Goal: Book appointment/travel/reservation

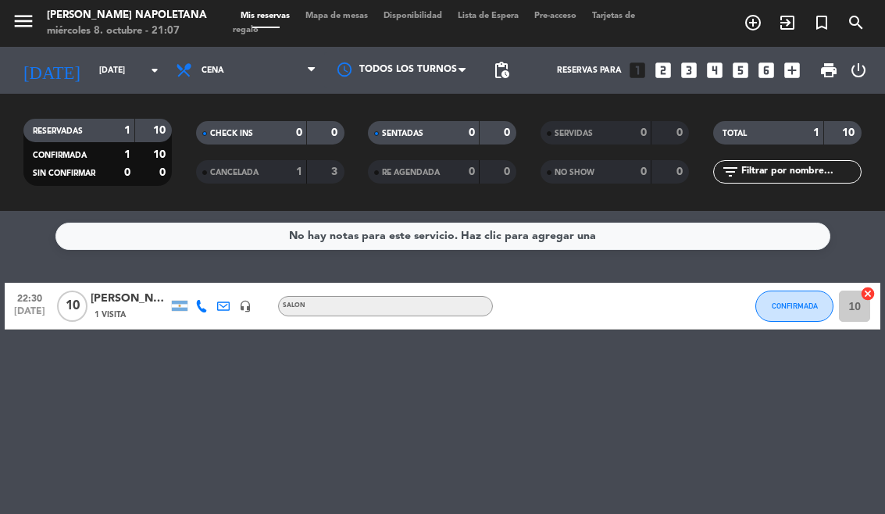
select select "es"
select select "dinner"
click at [267, 5] on div "menu [PERSON_NAME] Napoletana miércoles 8. octubre - 21:08 Mis reservas Mapa de…" at bounding box center [442, 23] width 885 height 47
click at [205, 302] on icon at bounding box center [201, 306] width 13 height 13
click at [203, 337] on div "No hay notas para este servicio. Haz clic para agregar una 22:30 [DATE] [PERSON…" at bounding box center [442, 362] width 885 height 303
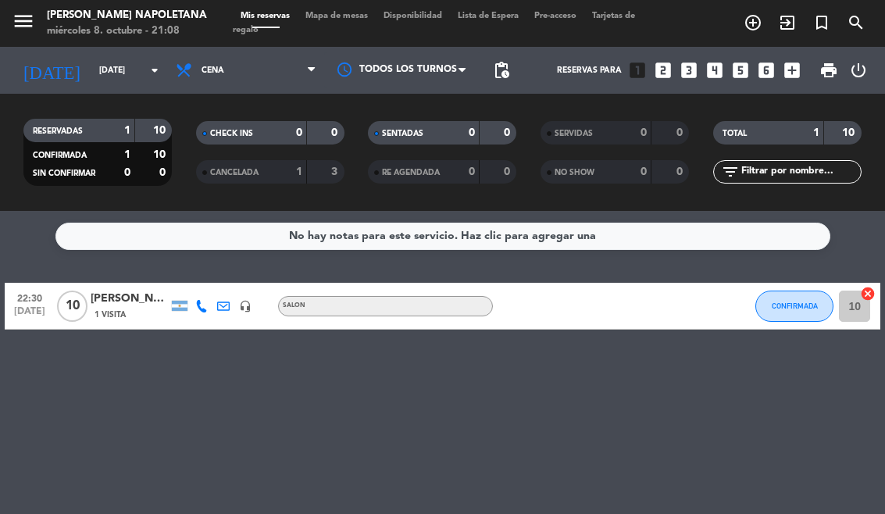
click at [255, 299] on div "headset_mic" at bounding box center [245, 306] width 22 height 46
click at [248, 305] on icon "headset_mic" at bounding box center [245, 306] width 13 height 13
click at [330, 356] on div "No hay notas para este servicio. Haz clic para agregar una 22:30 [DATE] [PERSON…" at bounding box center [442, 362] width 885 height 303
click at [348, 4] on div "menu [PERSON_NAME] Napoletana miércoles 8. octubre - 21:08 Mis reservas Mapa de…" at bounding box center [442, 23] width 885 height 47
click at [358, 13] on span "Mapa de mesas" at bounding box center [337, 16] width 78 height 9
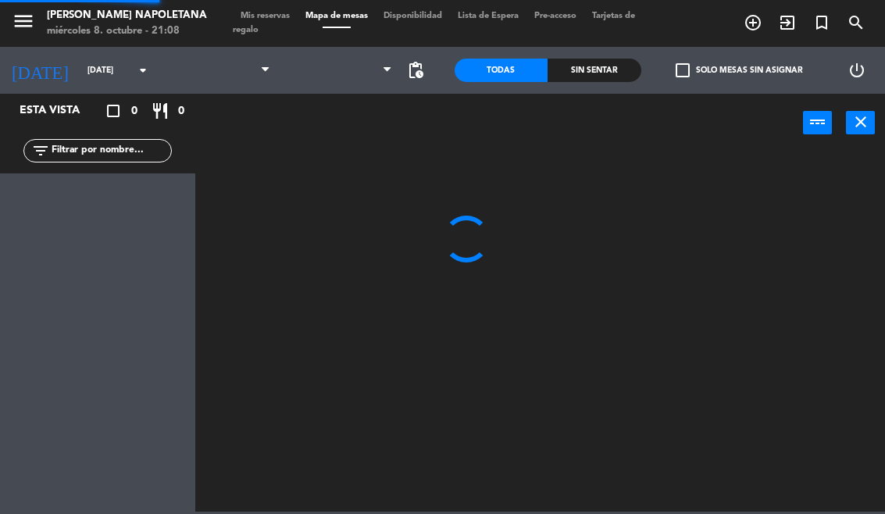
click at [349, 13] on span "Mapa de mesas" at bounding box center [337, 16] width 78 height 9
select select "dinner"
select select
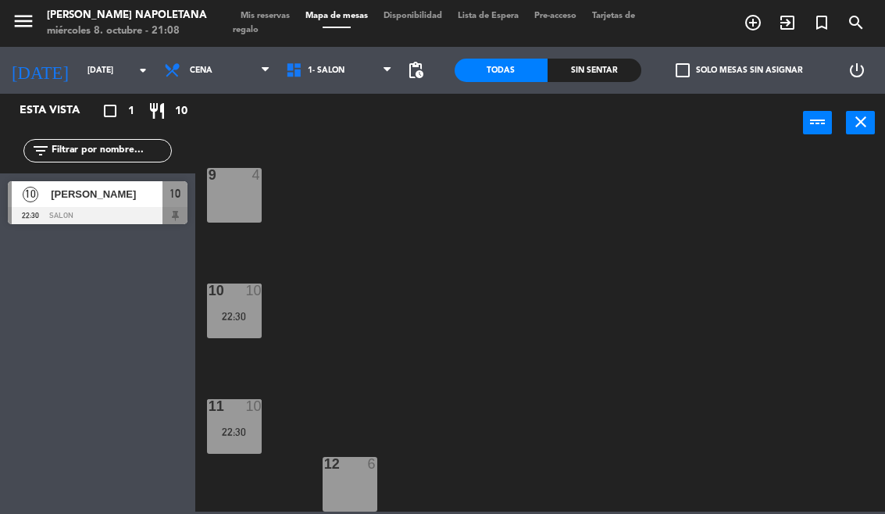
scroll to position [588, 0]
click at [288, 417] on div "4 4 3 4 2 4 1 4 5 4 M1 2 6 4 M2 2 7 4 M3 2 8 4 M4 2 9 4 10 10 22:30 11 10 22:30…" at bounding box center [544, 331] width 681 height 362
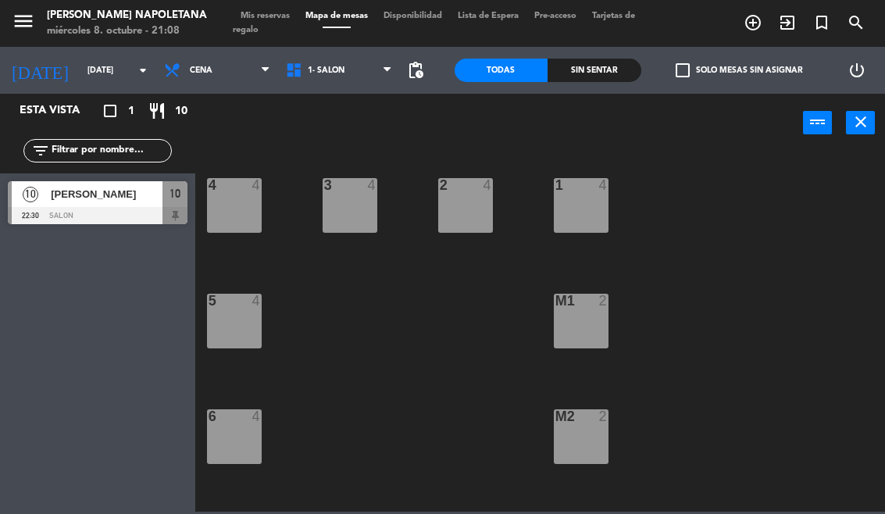
scroll to position [0, 0]
click at [98, 196] on span "[PERSON_NAME]" at bounding box center [107, 194] width 112 height 16
click at [233, 195] on div "4 4" at bounding box center [234, 205] width 55 height 55
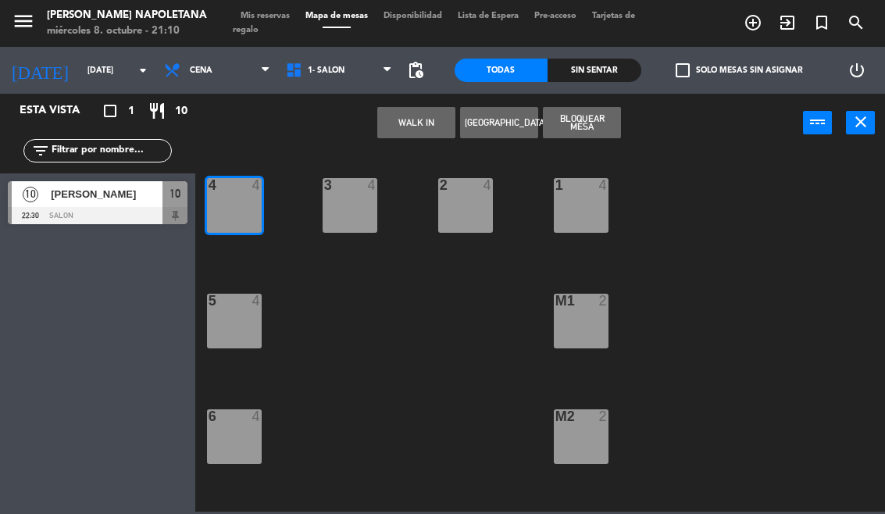
click at [266, 12] on span "Mis reservas" at bounding box center [265, 16] width 65 height 9
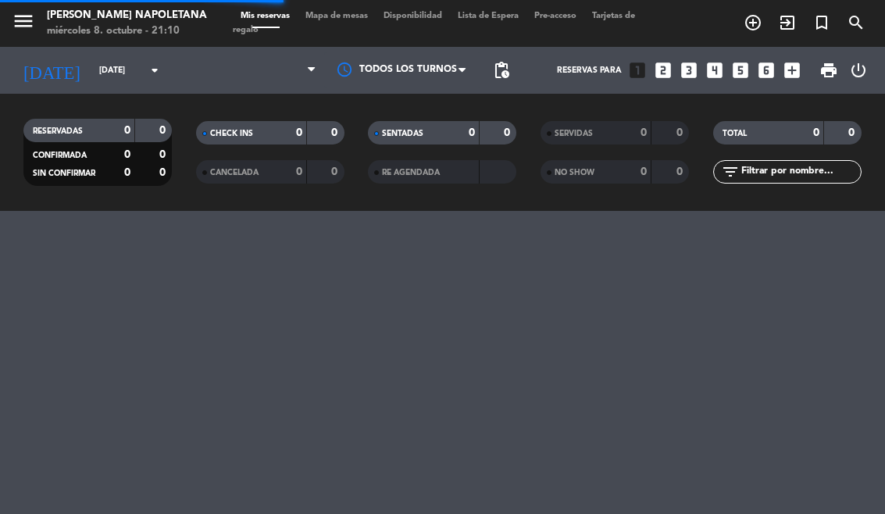
select select "dinner"
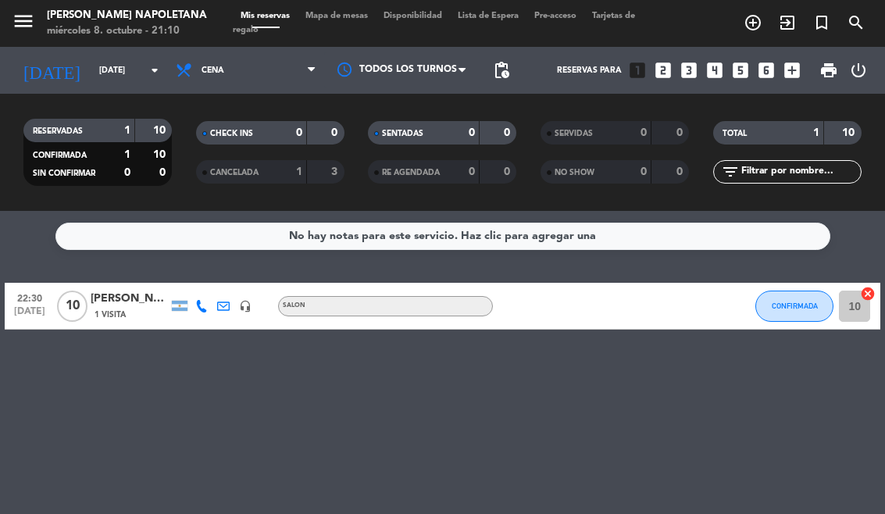
click at [753, 14] on icon "add_circle_outline" at bounding box center [753, 22] width 19 height 19
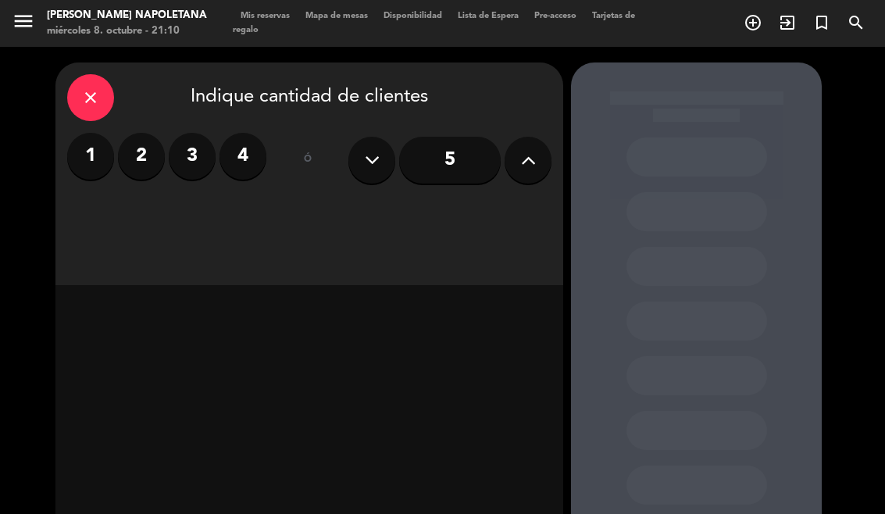
click at [195, 150] on label "3" at bounding box center [192, 156] width 47 height 47
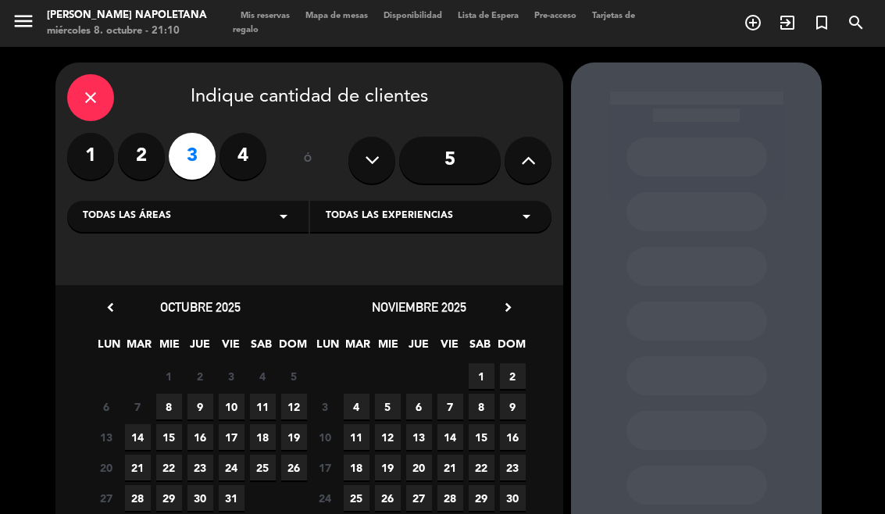
click at [299, 204] on div "Todas las áreas arrow_drop_down" at bounding box center [187, 216] width 241 height 31
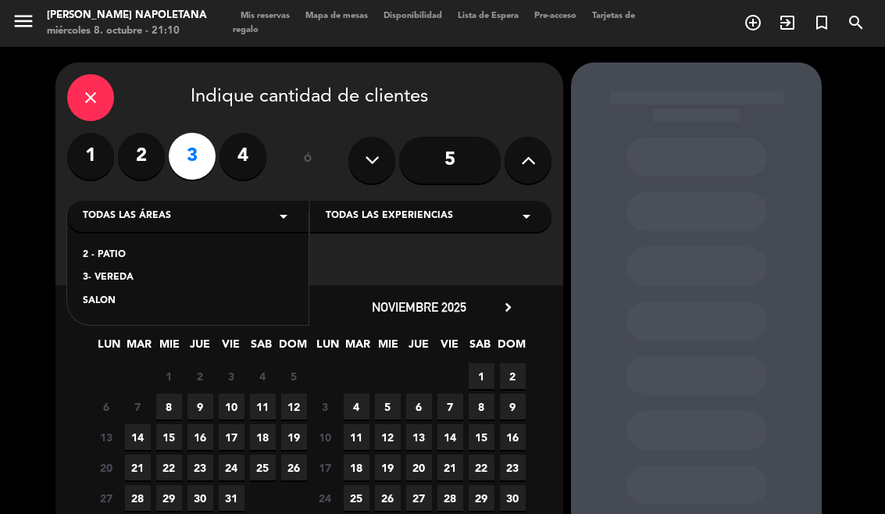
click at [94, 285] on div "3- VEREDA" at bounding box center [188, 278] width 210 height 16
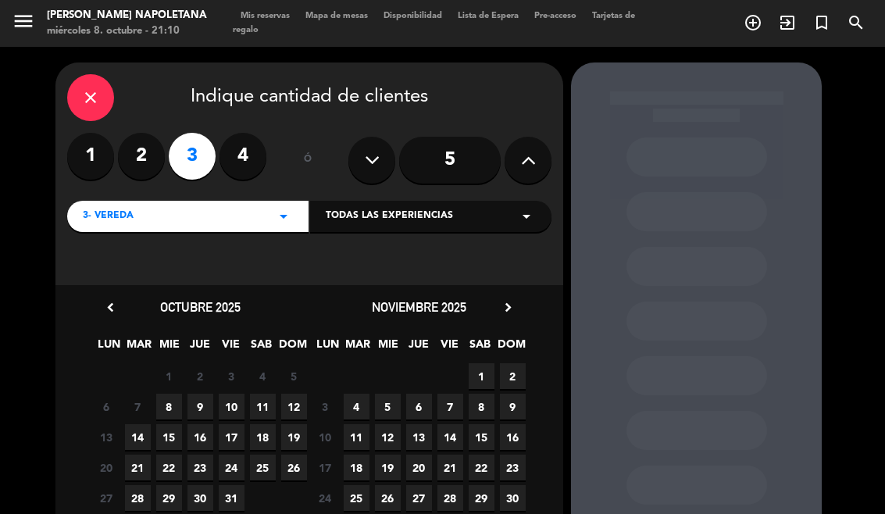
click at [102, 214] on span "3- VEREDA" at bounding box center [108, 217] width 51 height 16
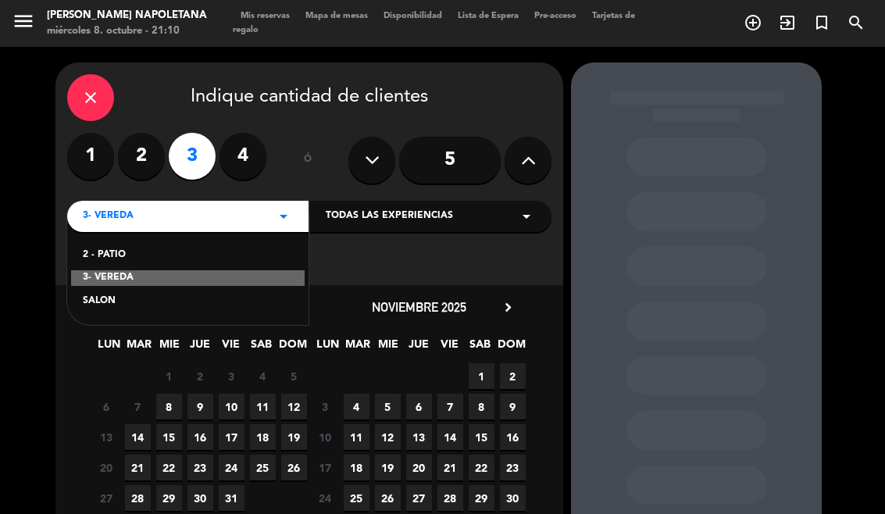
click at [99, 248] on div "2 - PATIO" at bounding box center [188, 256] width 210 height 16
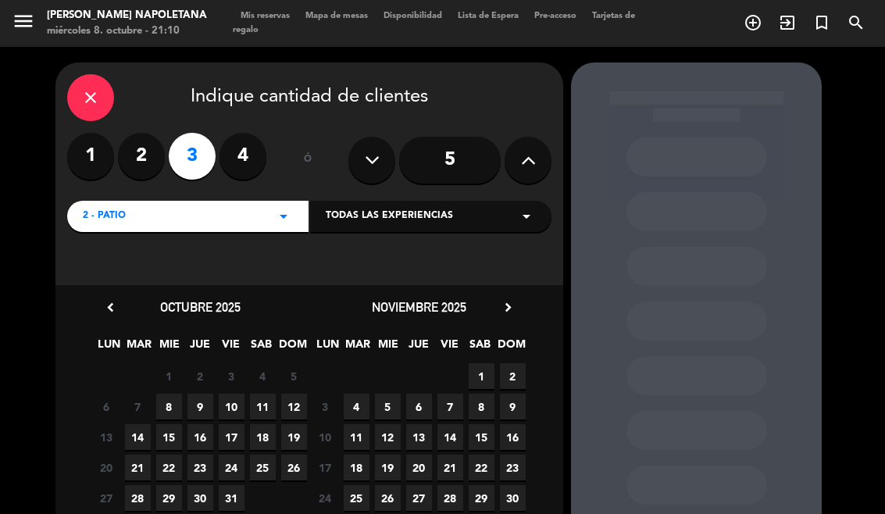
click at [519, 208] on icon "arrow_drop_down" at bounding box center [526, 216] width 19 height 19
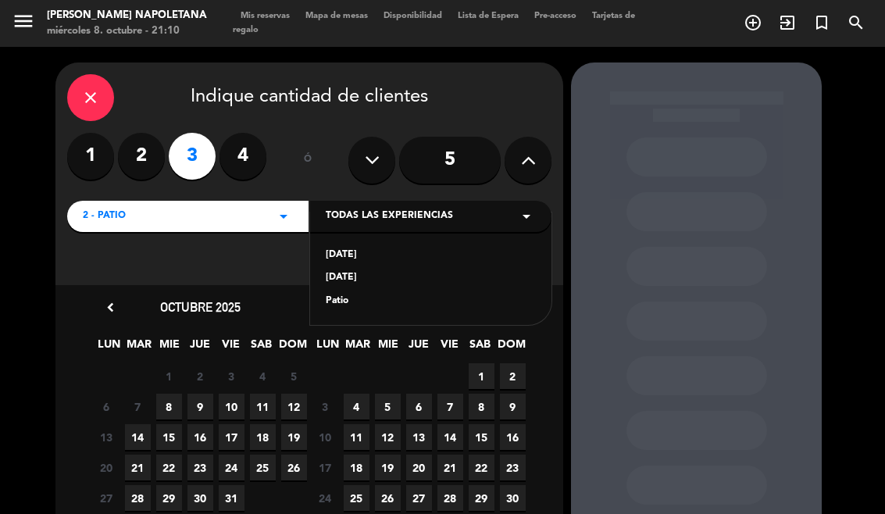
click at [348, 295] on div "Patio" at bounding box center [431, 302] width 210 height 16
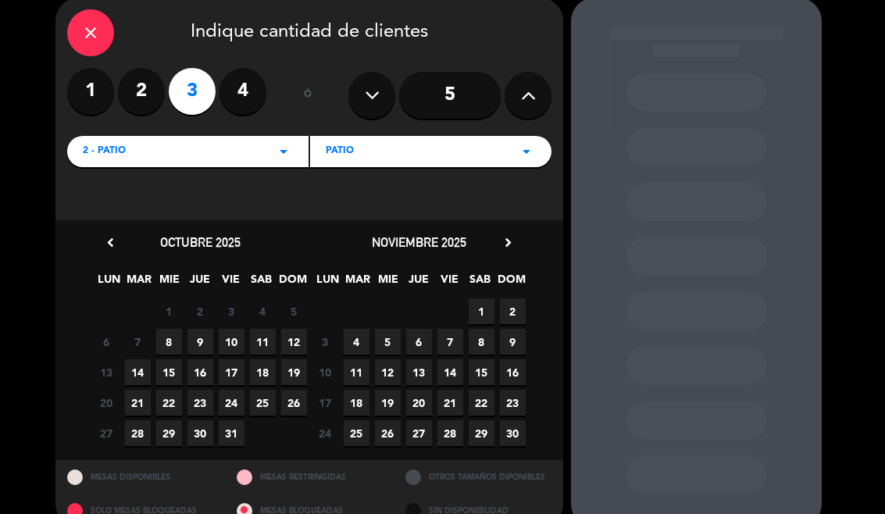
scroll to position [68, 0]
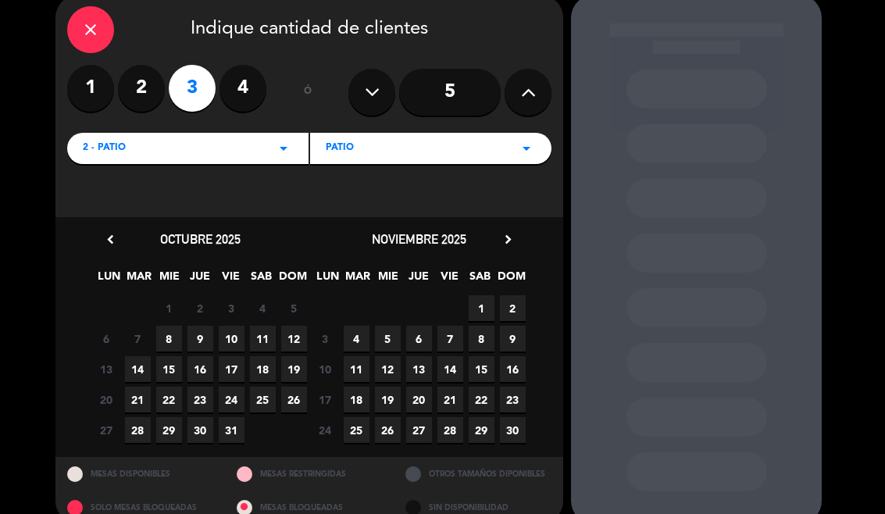
click at [261, 335] on span "11" at bounding box center [263, 339] width 26 height 26
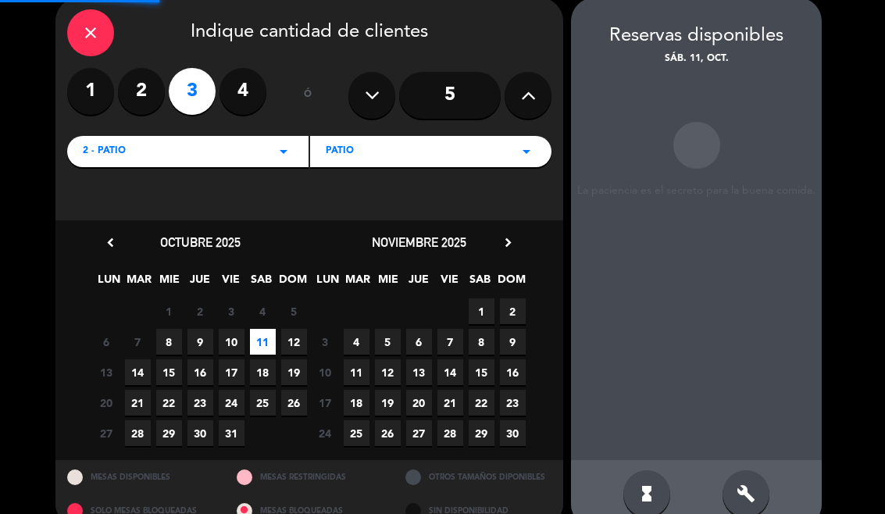
scroll to position [63, 0]
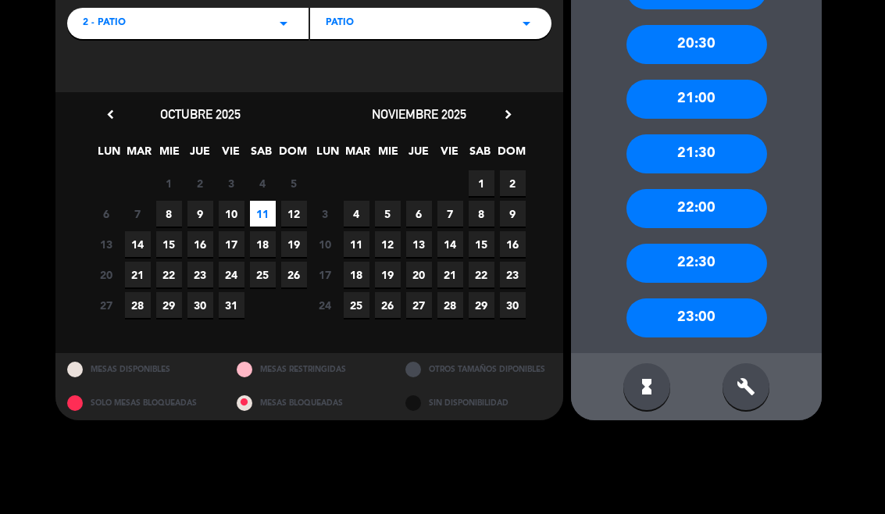
click at [723, 314] on div "23:00" at bounding box center [697, 317] width 141 height 39
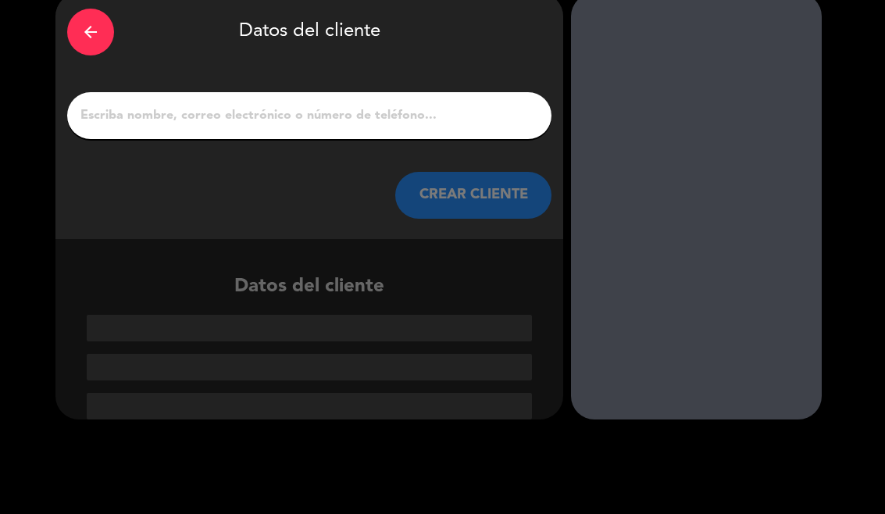
click at [123, 113] on input "1" at bounding box center [309, 116] width 461 height 22
click at [27, 117] on div "arrow_back Datos del cliente CREAR CLIENTE Datos del cliente" at bounding box center [442, 256] width 885 height 559
click at [74, 30] on div "arrow_back" at bounding box center [90, 32] width 47 height 47
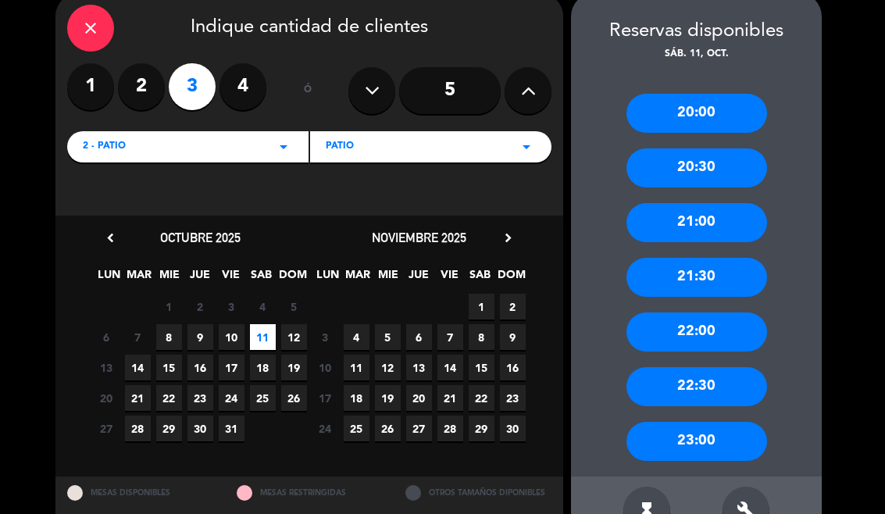
scroll to position [0, 0]
click at [94, 30] on icon "close" at bounding box center [90, 28] width 19 height 19
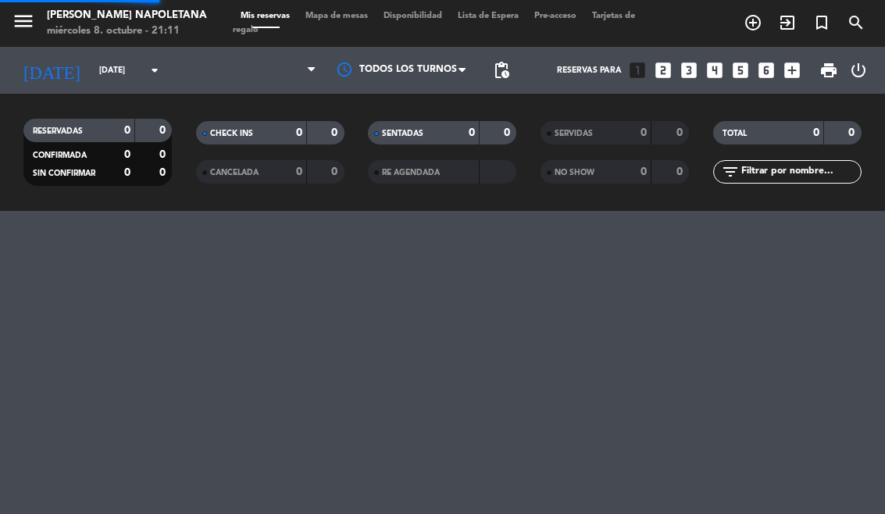
select select "dinner"
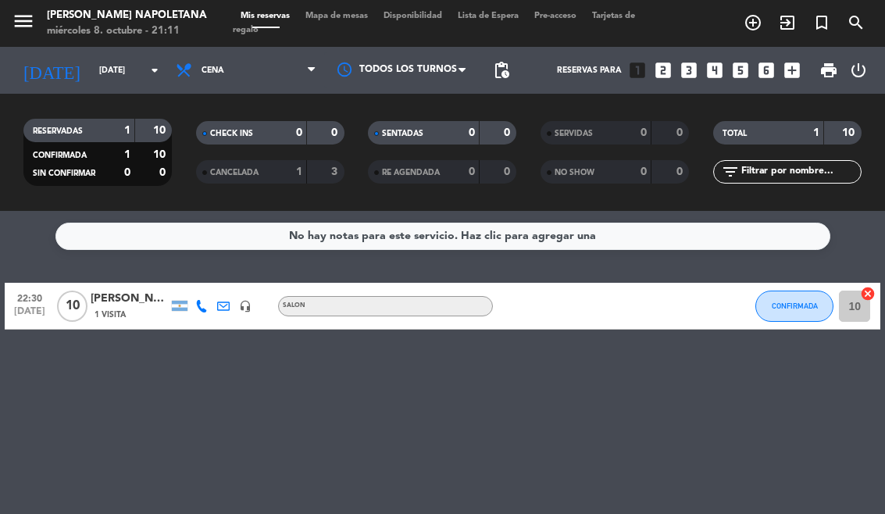
click at [330, 12] on span "Mapa de mesas" at bounding box center [337, 16] width 78 height 9
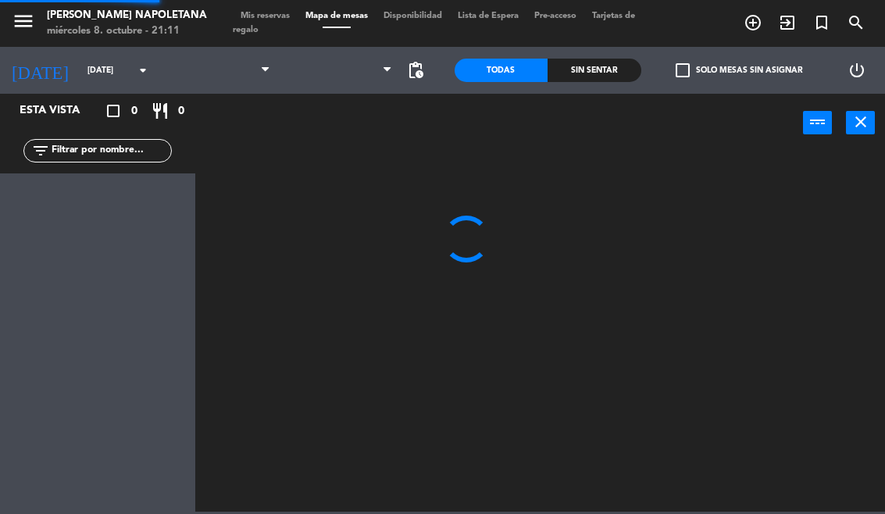
select select "dinner"
select select
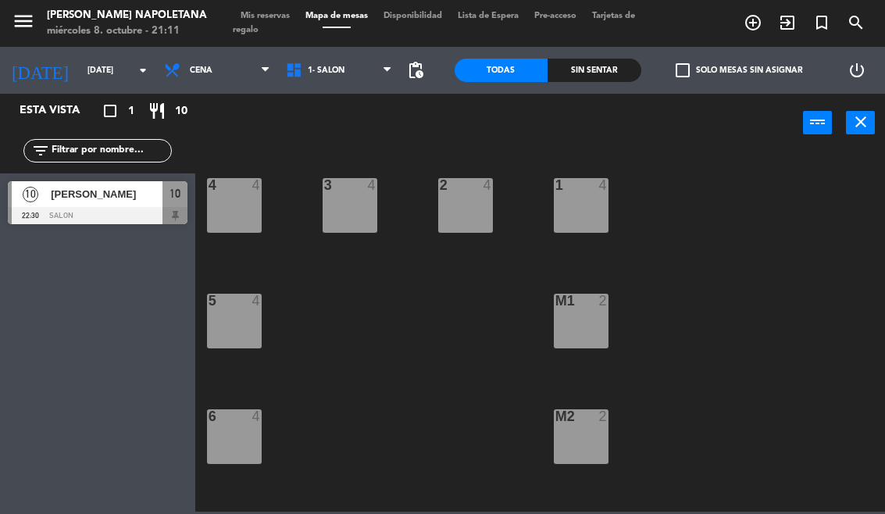
click at [108, 58] on input "[DATE]" at bounding box center [137, 70] width 115 height 25
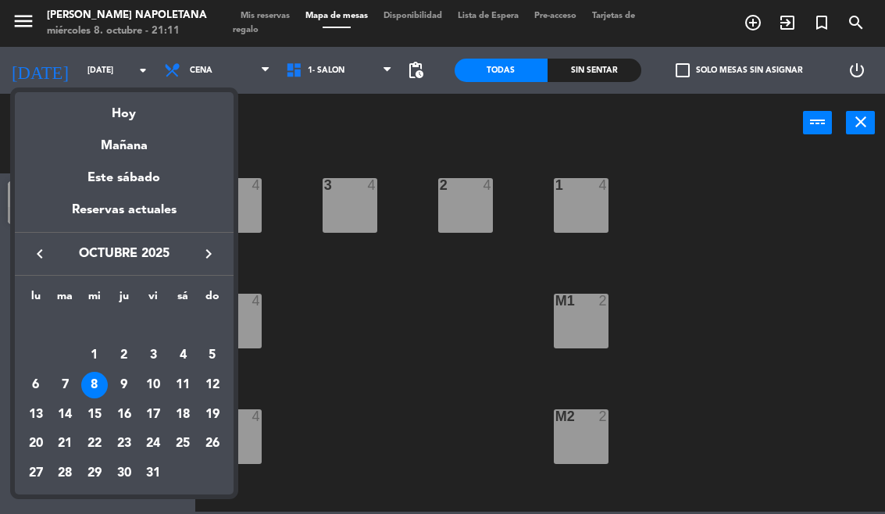
click at [181, 352] on div "4" at bounding box center [183, 355] width 27 height 27
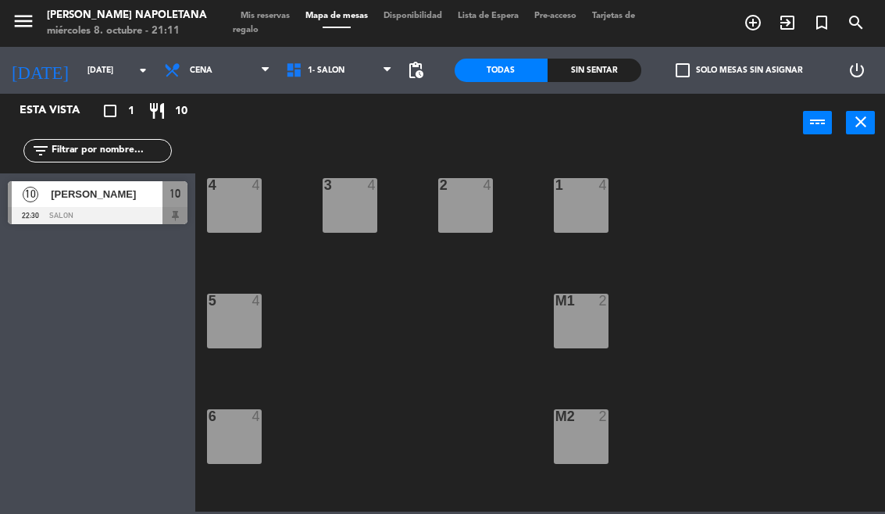
type input "[DATE]"
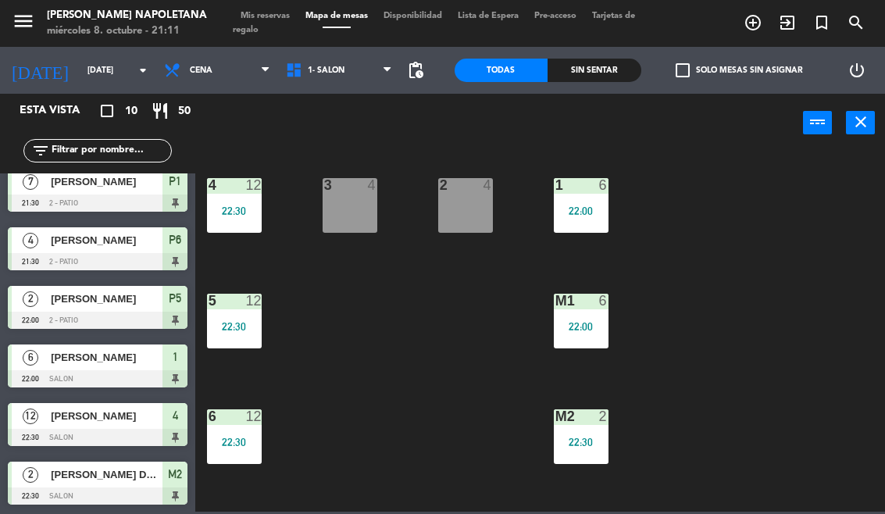
scroll to position [247, 0]
click at [91, 495] on div at bounding box center [98, 496] width 180 height 17
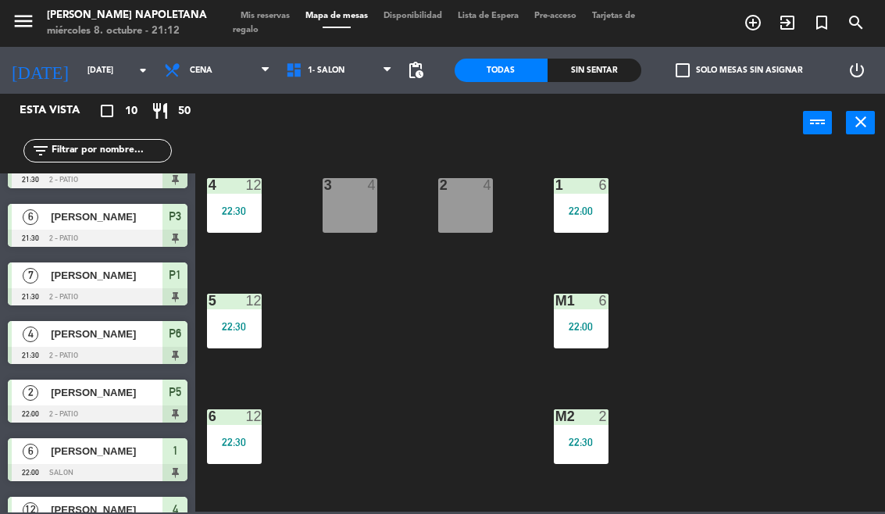
scroll to position [0, 0]
click at [863, 125] on icon "close" at bounding box center [861, 122] width 19 height 19
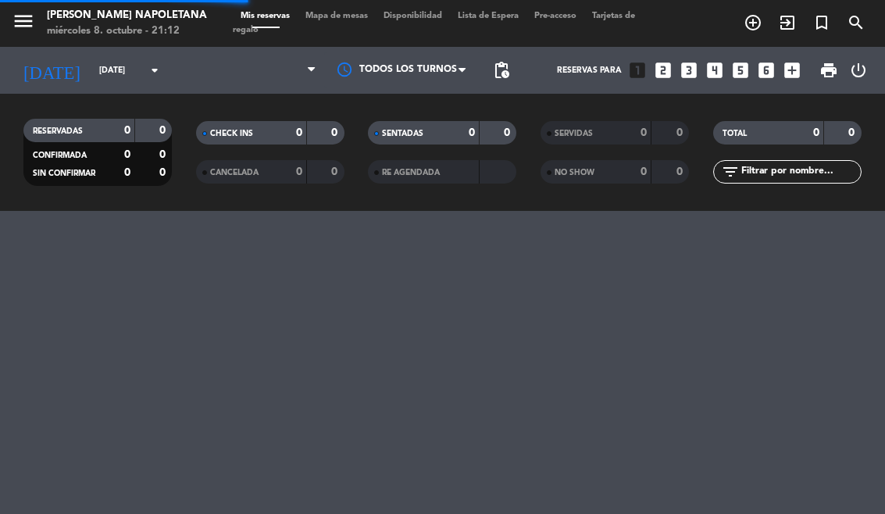
select select "dinner"
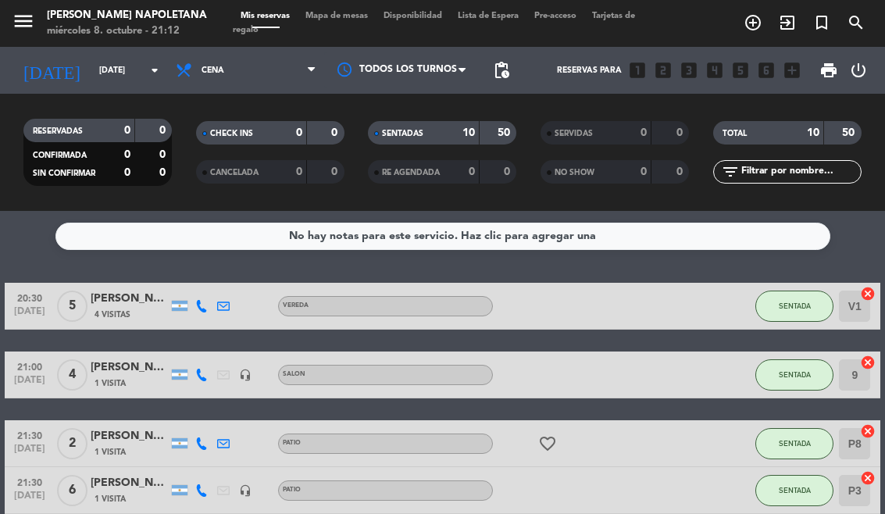
click at [497, 12] on span "Lista de Espera" at bounding box center [488, 16] width 77 height 9
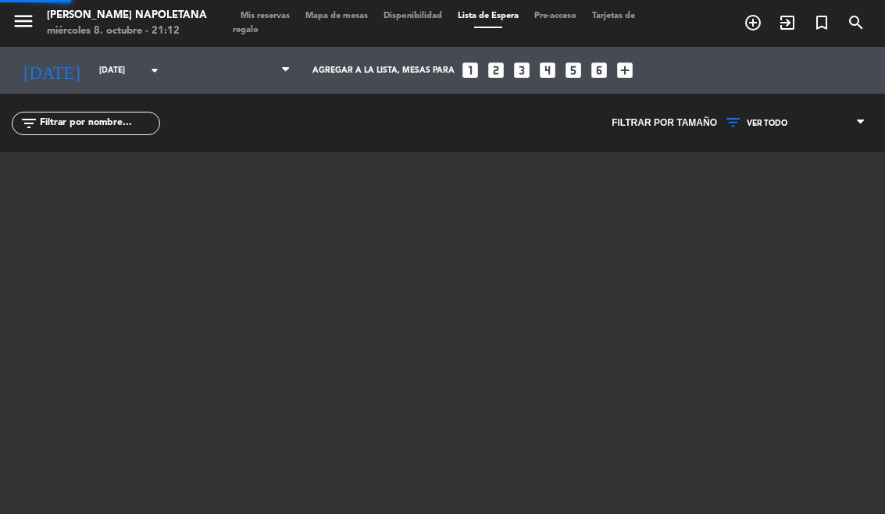
select select "dinner"
click at [266, 6] on div "menu [PERSON_NAME] Napoletana miércoles 8. octubre - 21:12 Mis reservas Mapa de…" at bounding box center [442, 23] width 885 height 47
click at [281, 12] on span "Mis reservas" at bounding box center [265, 16] width 65 height 9
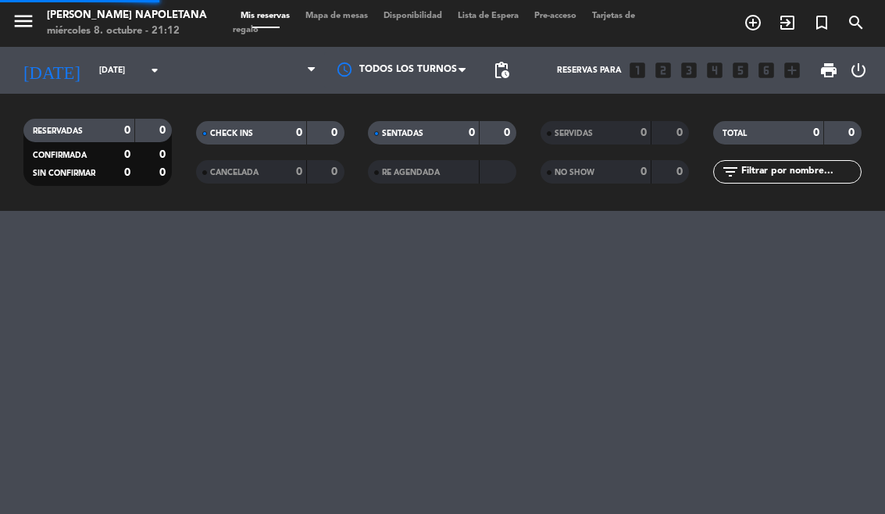
select select "dinner"
click at [344, 17] on span "Mapa de mesas" at bounding box center [337, 16] width 78 height 9
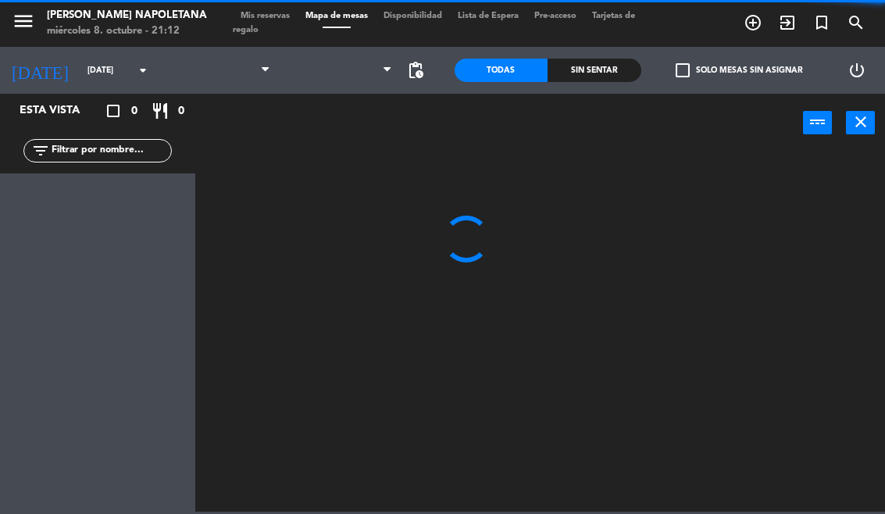
select select "dinner"
select select
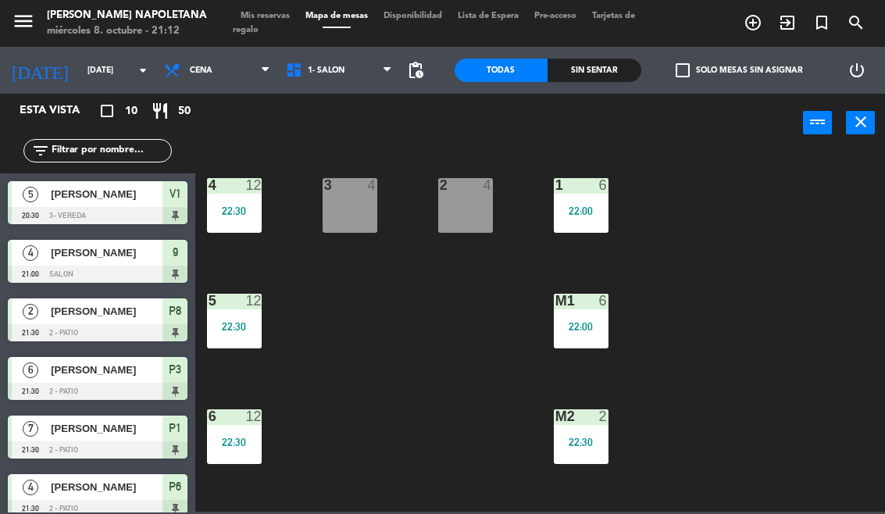
click at [266, 20] on span "Mis reservas" at bounding box center [265, 16] width 65 height 9
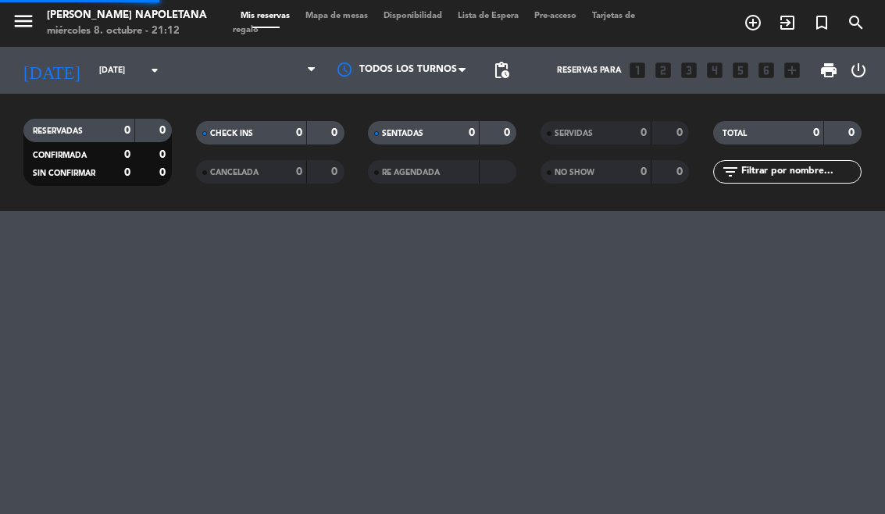
select select "dinner"
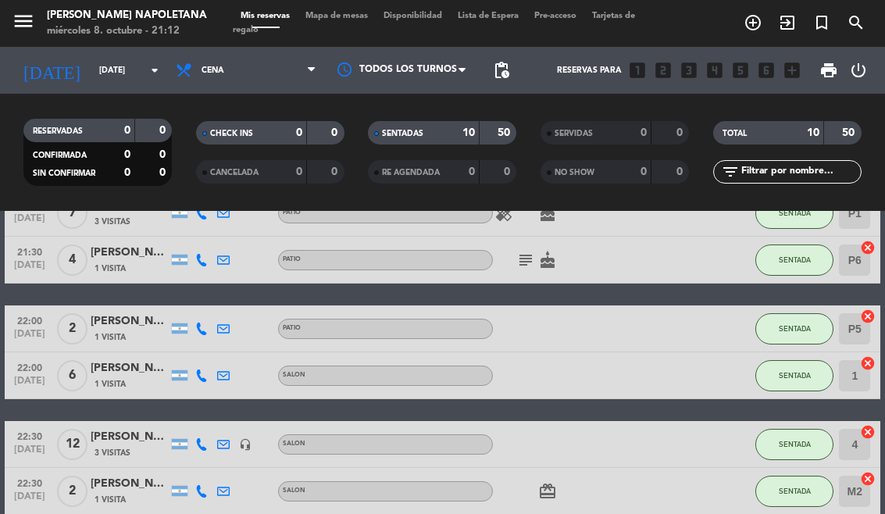
scroll to position [325, 0]
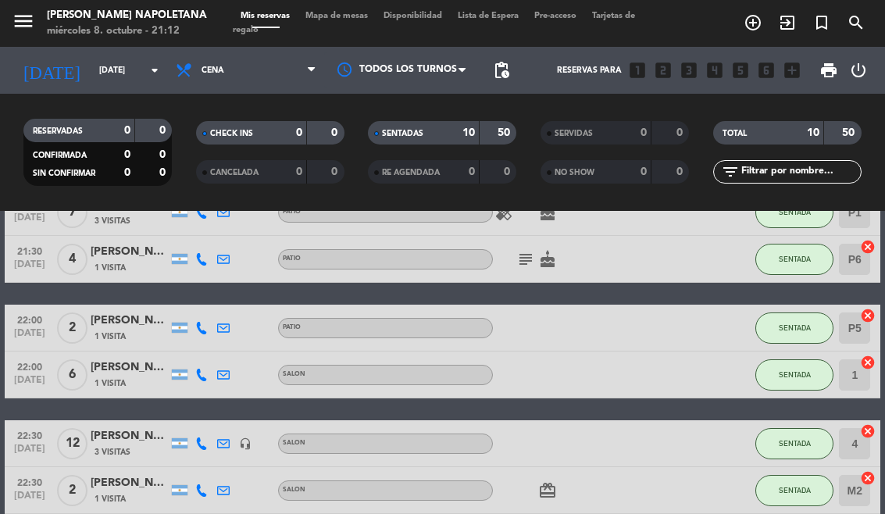
click at [334, 13] on span "Mapa de mesas" at bounding box center [337, 16] width 78 height 9
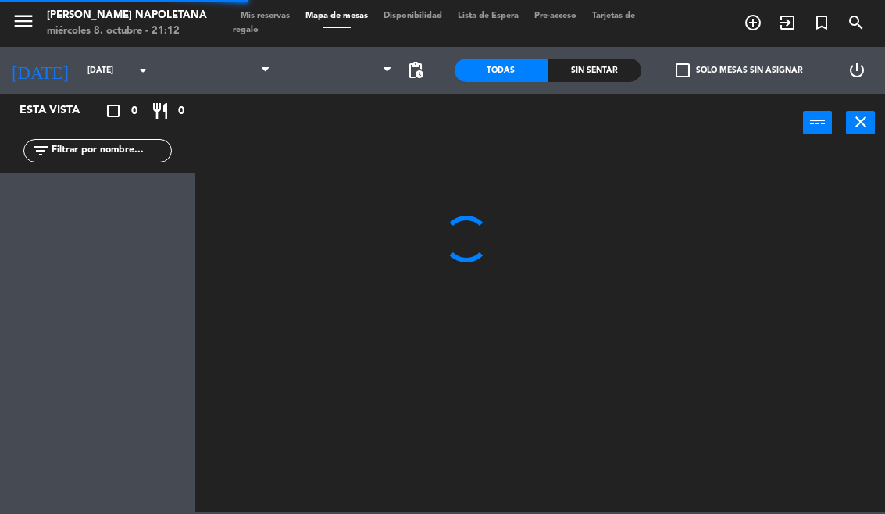
select select "dinner"
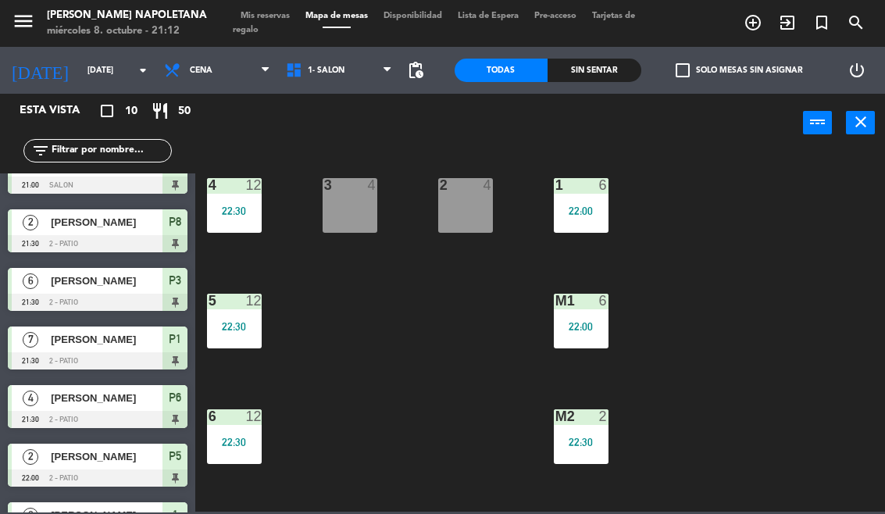
scroll to position [62, 0]
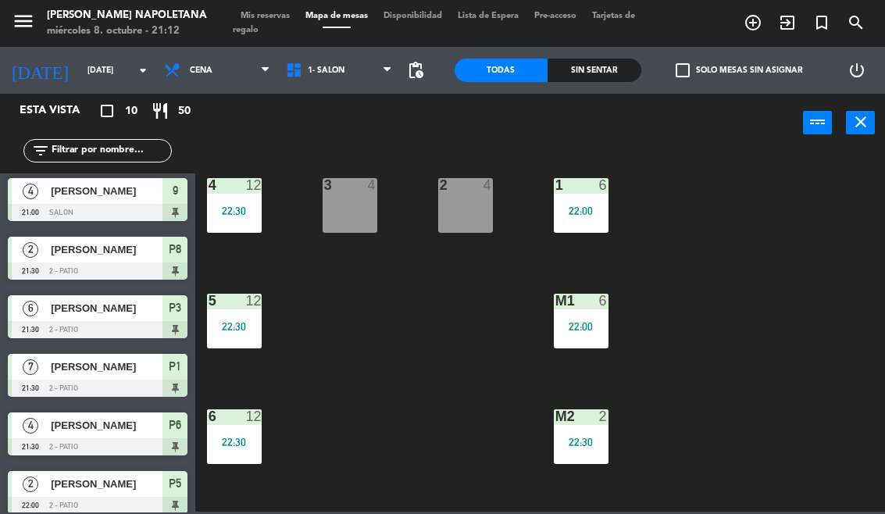
click at [95, 369] on span "[PERSON_NAME]" at bounding box center [107, 367] width 112 height 16
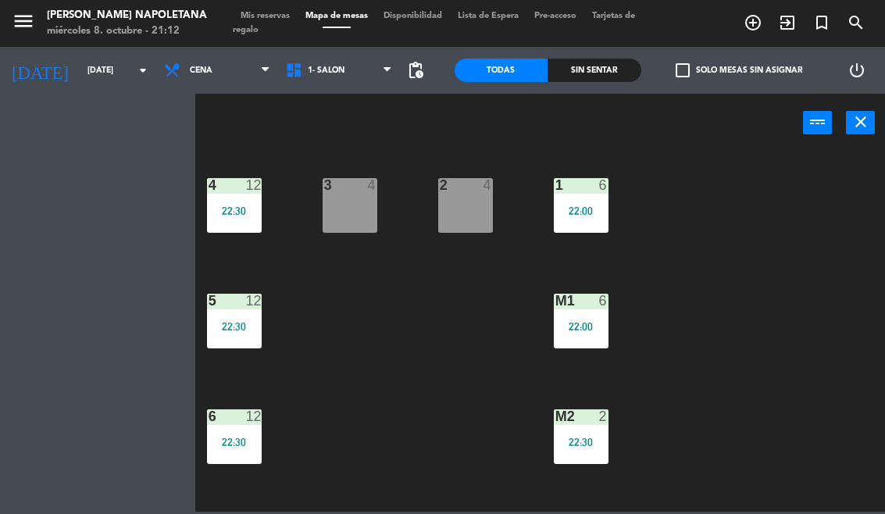
select select
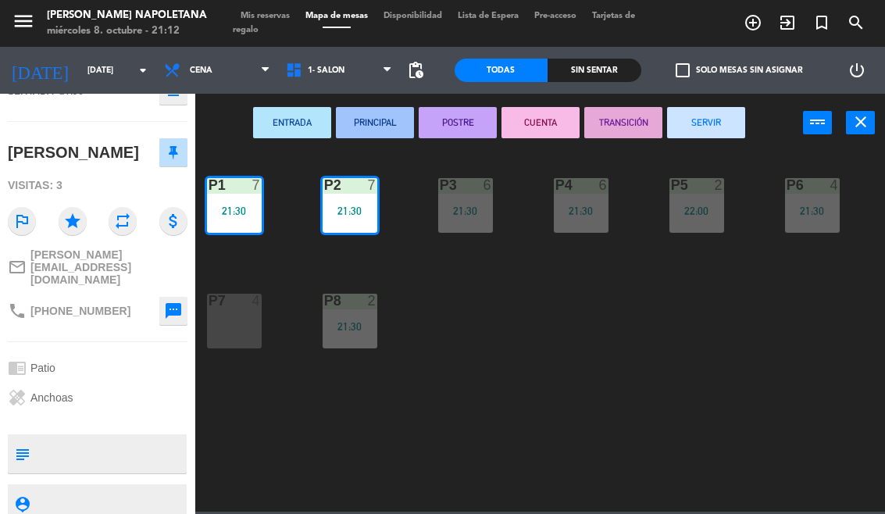
scroll to position [121, 0]
